Goal: Information Seeking & Learning: Learn about a topic

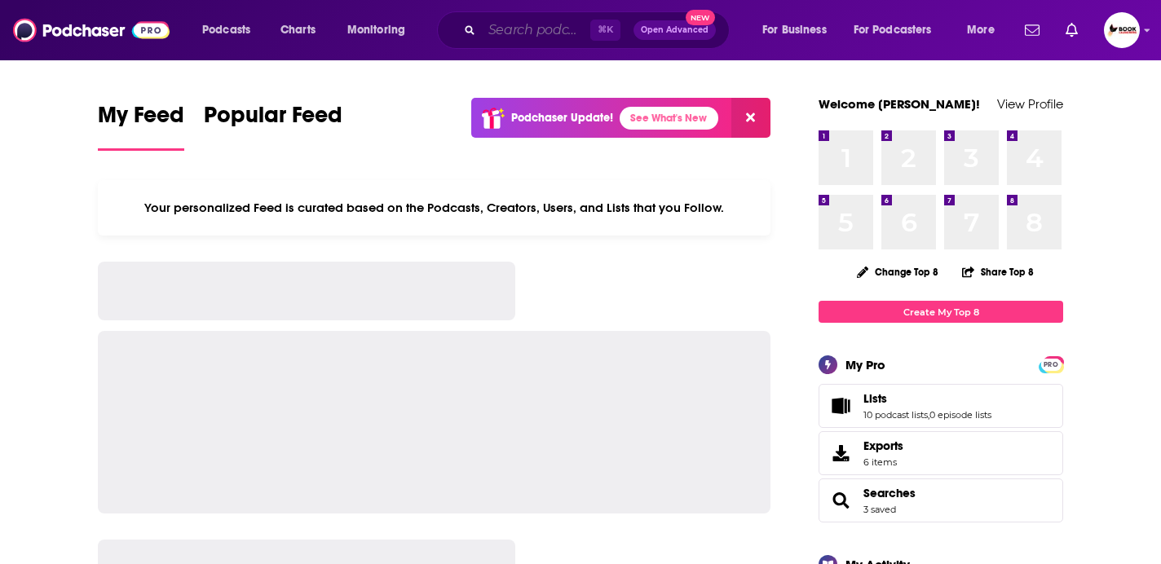
click at [493, 41] on input "Search podcasts, credits, & more..." at bounding box center [536, 30] width 108 height 26
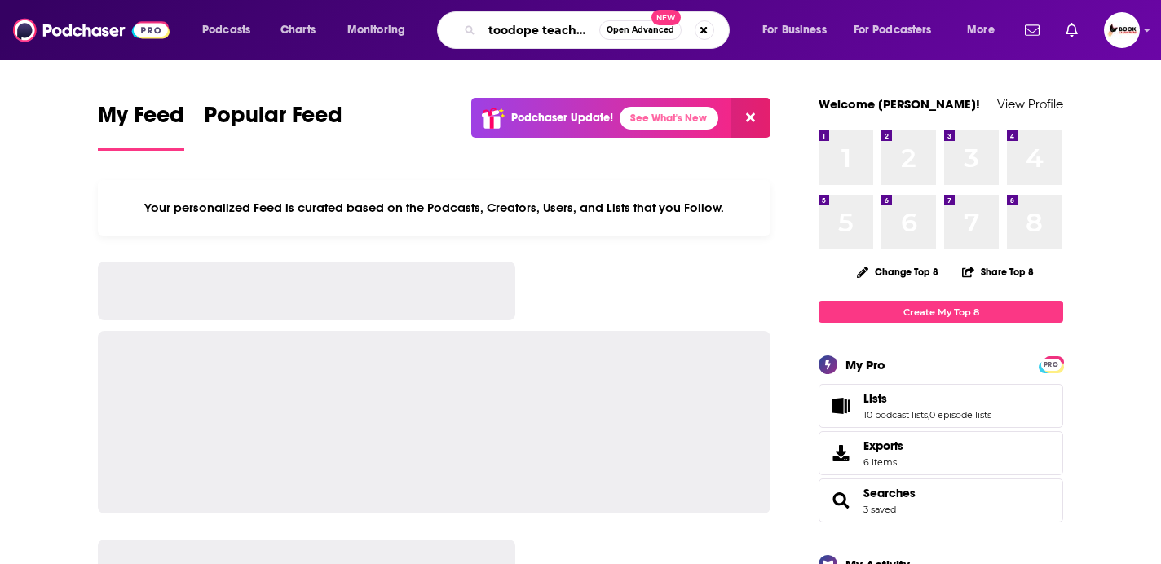
scroll to position [0, 2]
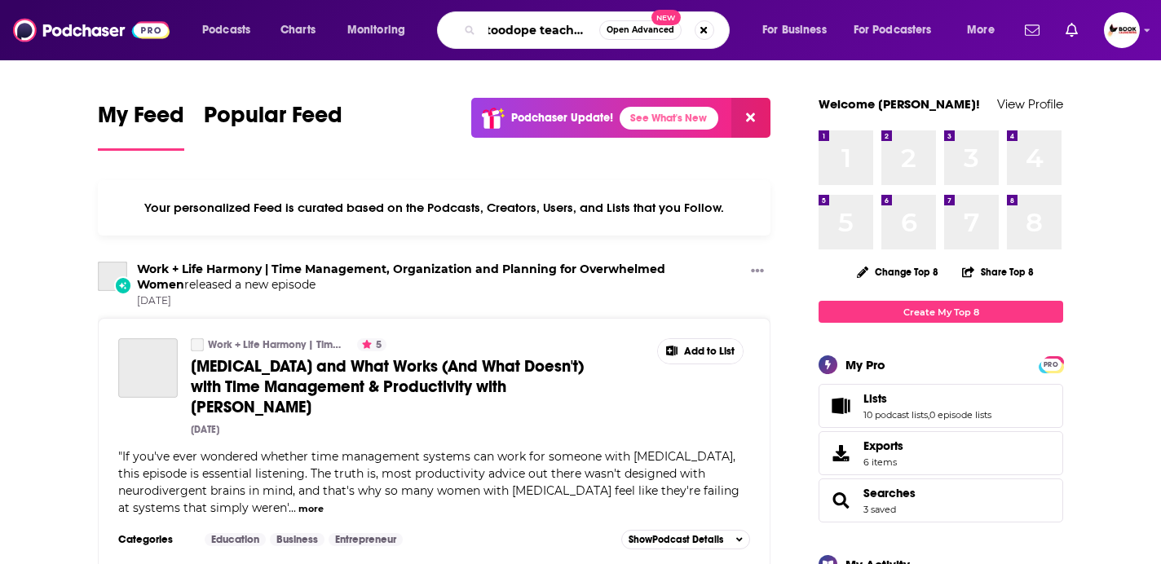
type input "toodope teachers"
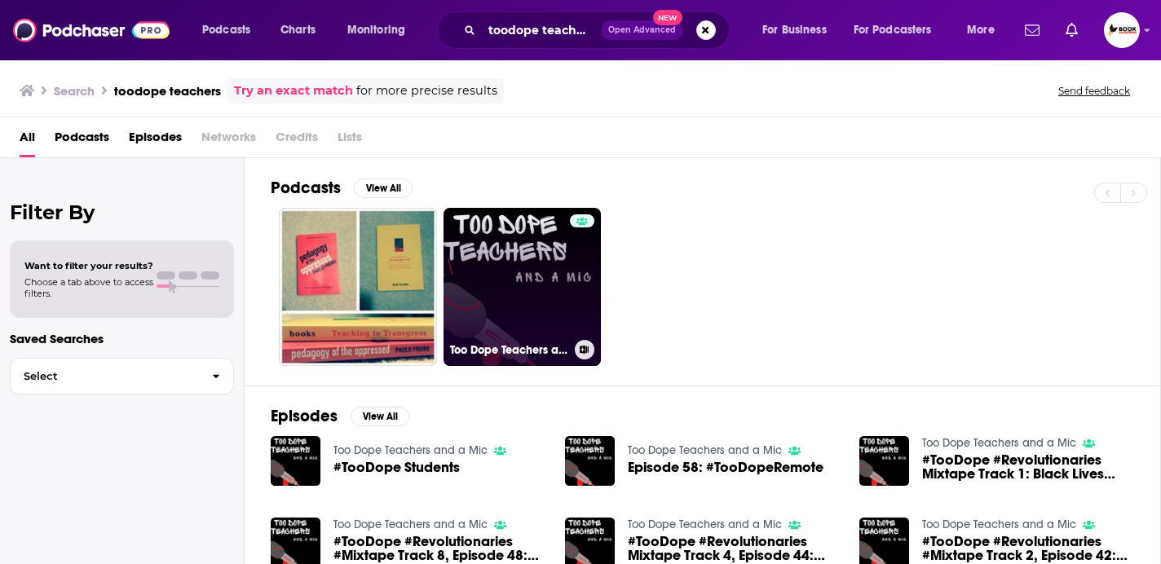
click at [537, 256] on link "Too Dope Teachers and a Mic" at bounding box center [522, 287] width 158 height 158
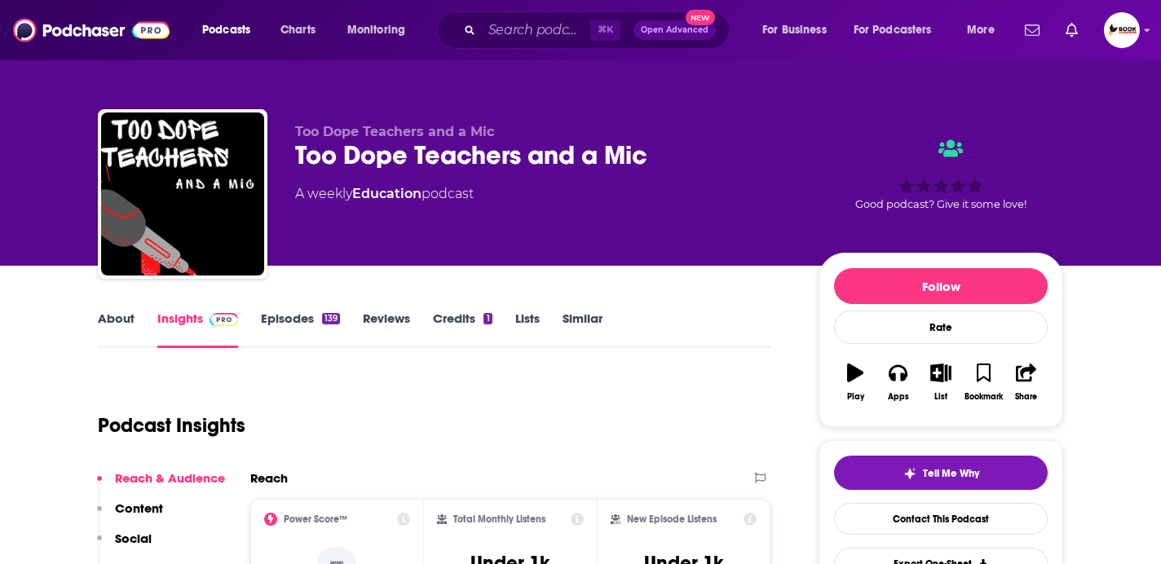
scroll to position [56, 0]
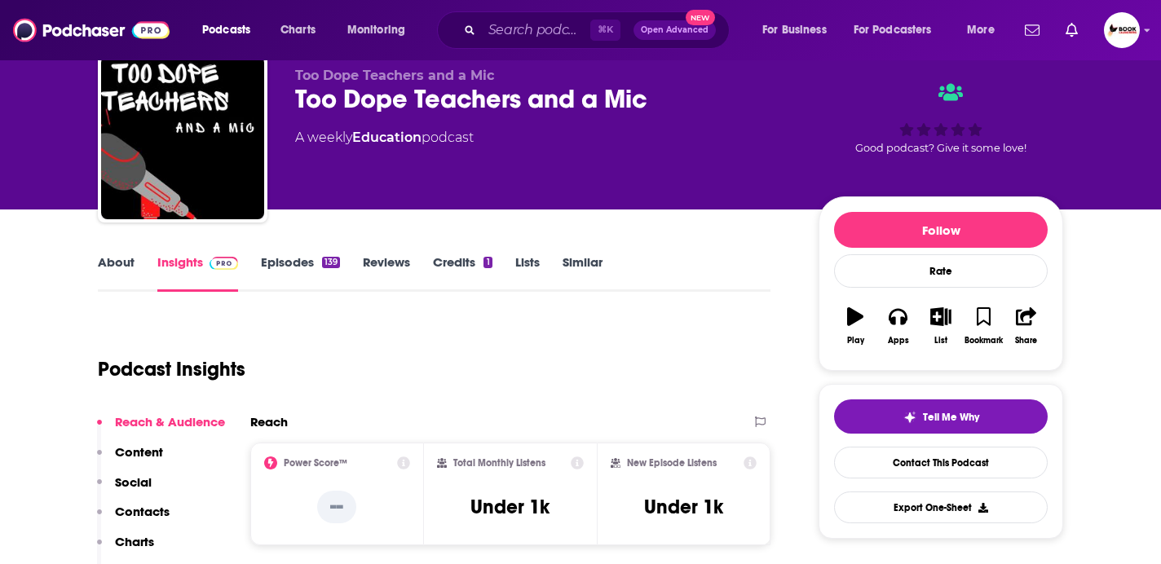
click at [114, 266] on link "About" at bounding box center [116, 272] width 37 height 37
